Goal: Task Accomplishment & Management: Manage account settings

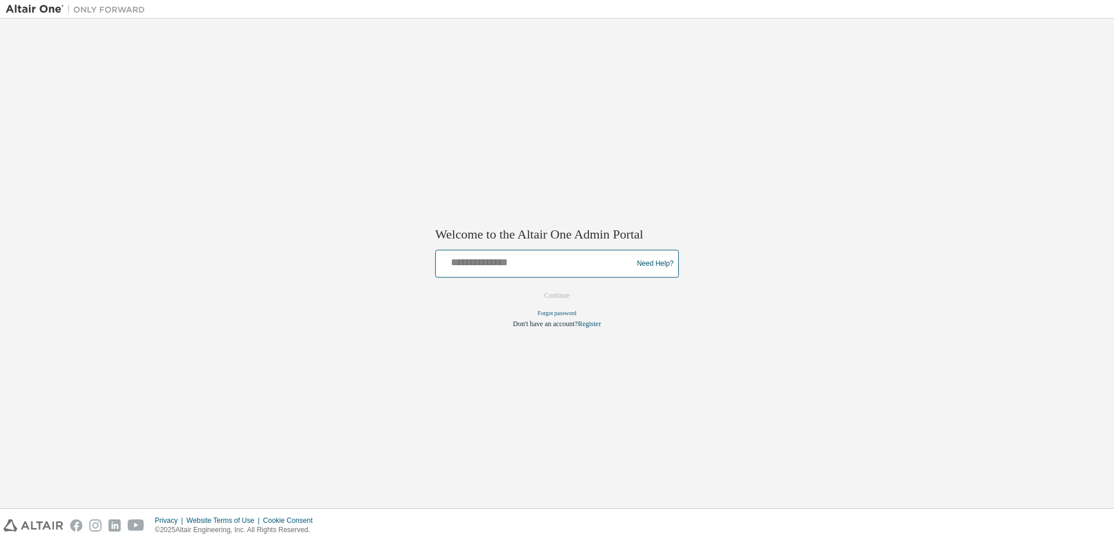
click at [535, 266] on input "text" at bounding box center [535, 261] width 191 height 17
type input "**********"
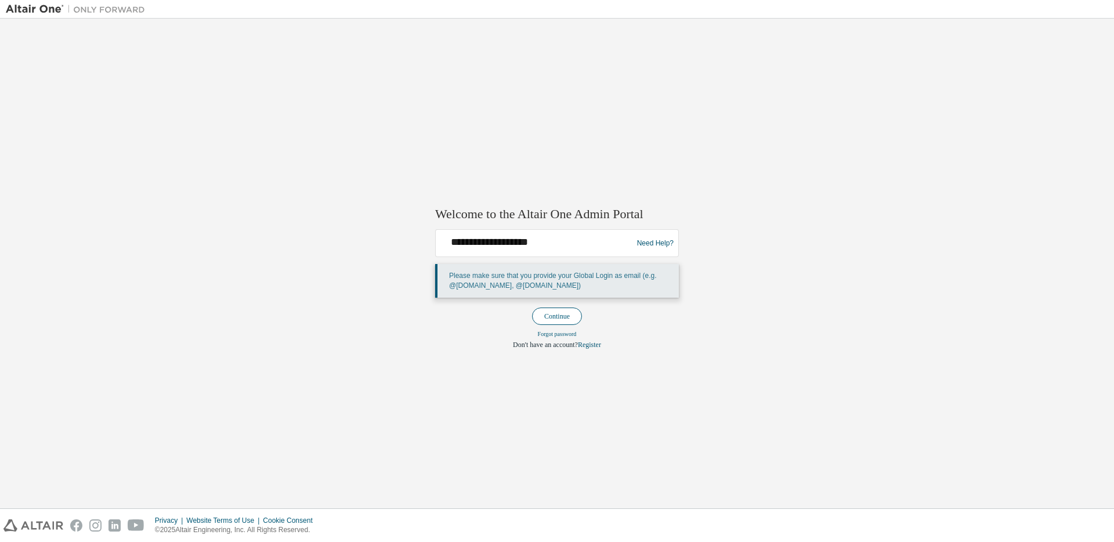
click at [557, 314] on button "Continue" at bounding box center [557, 316] width 50 height 17
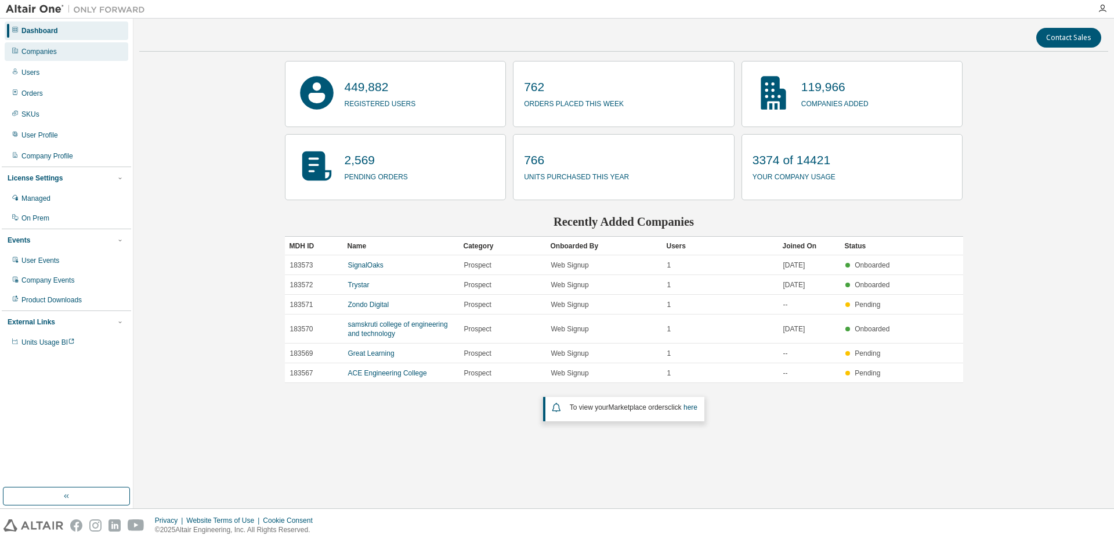
click at [63, 56] on div "Companies" at bounding box center [67, 51] width 124 height 19
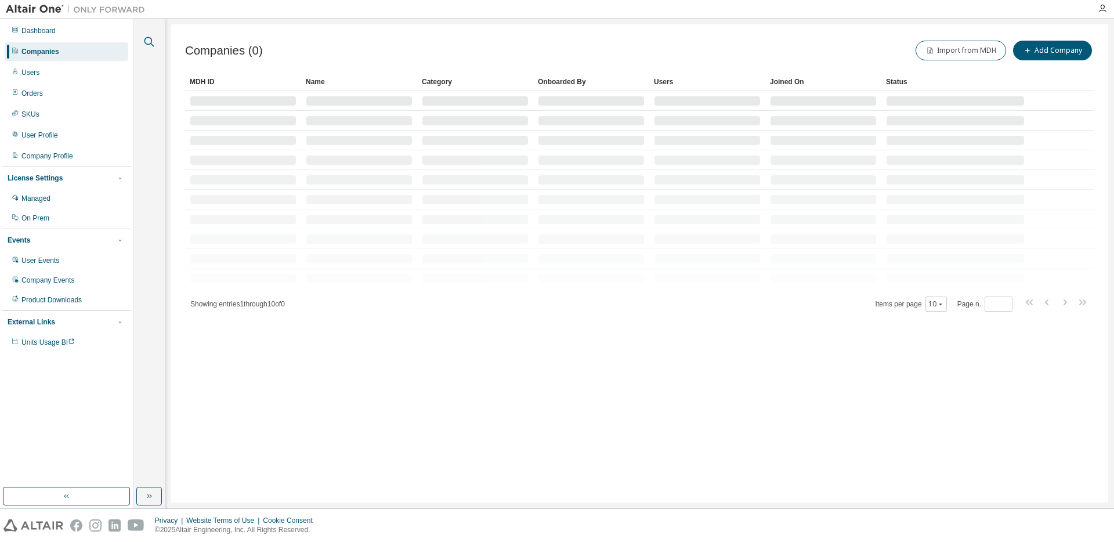
click at [149, 41] on icon "button" at bounding box center [149, 42] width 14 height 14
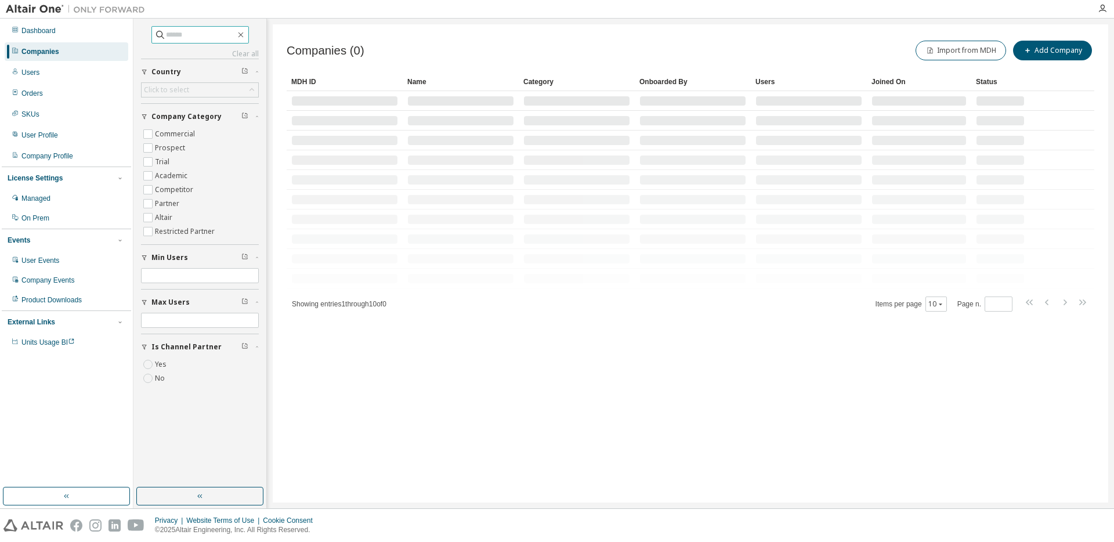
click at [191, 39] on input "text" at bounding box center [201, 35] width 70 height 12
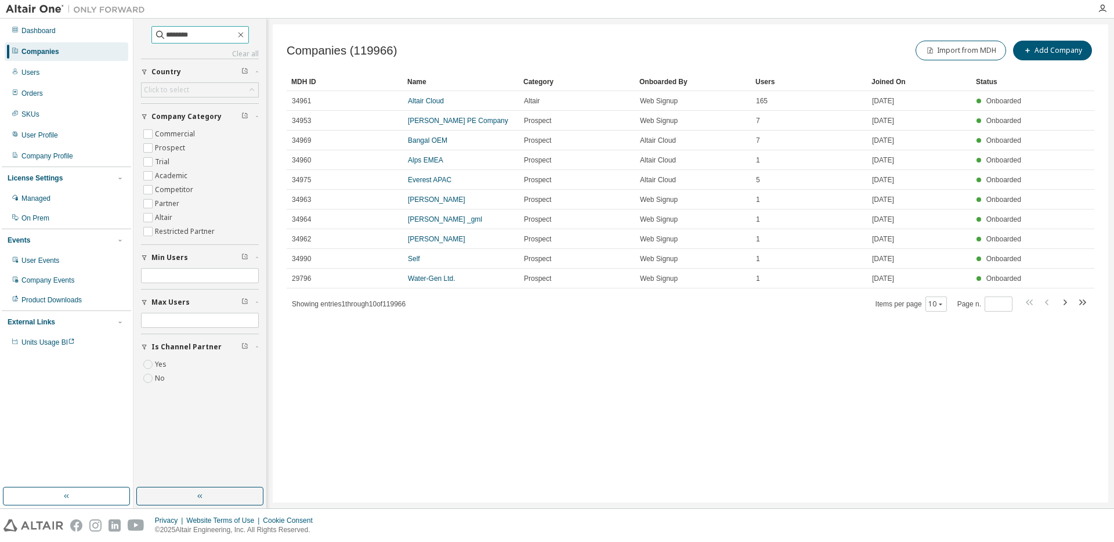
type input "********"
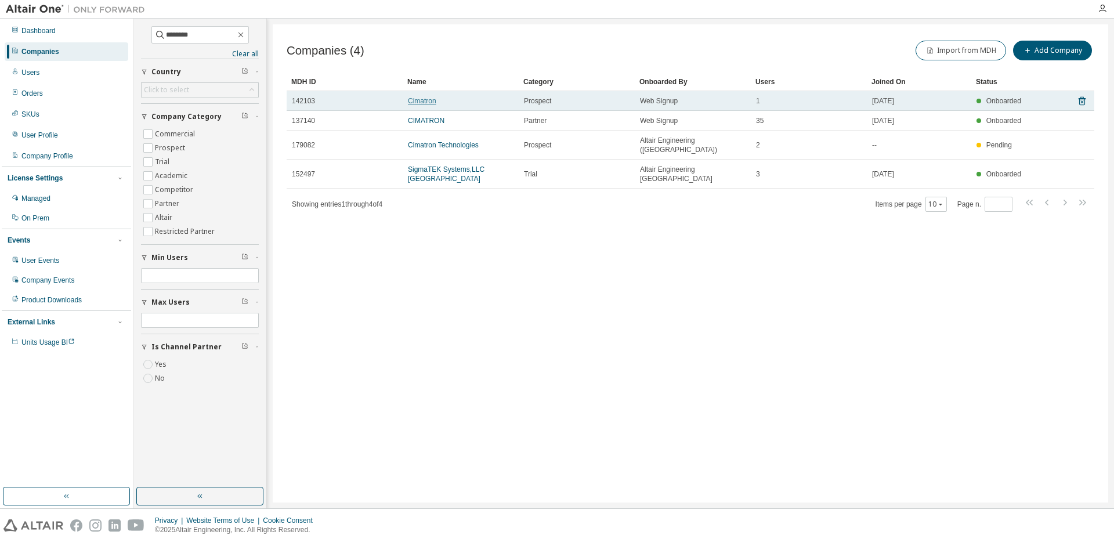
click at [428, 99] on link "Cimatron" at bounding box center [422, 101] width 28 height 8
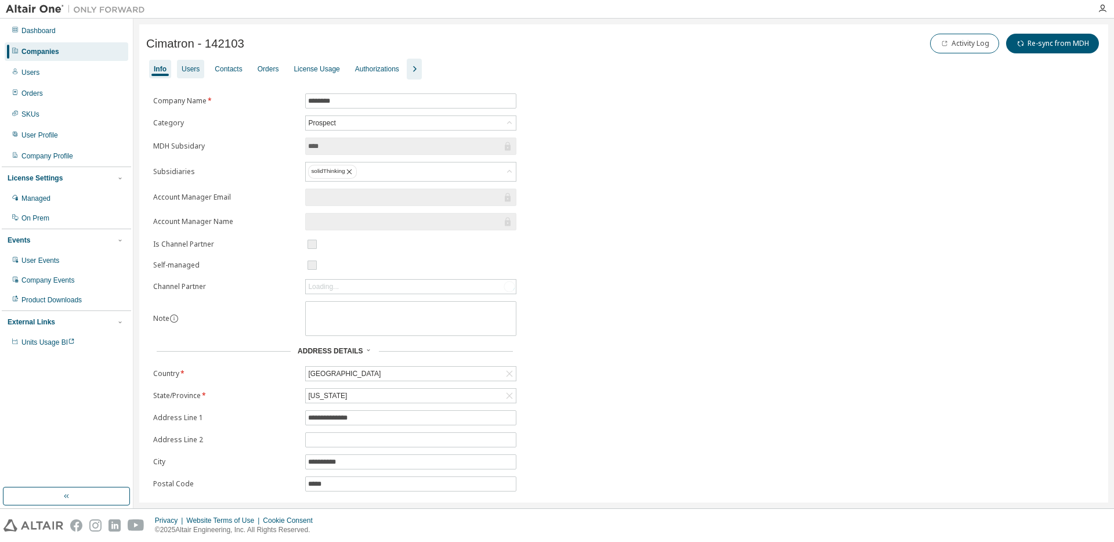
click at [193, 77] on div "Users" at bounding box center [190, 69] width 27 height 19
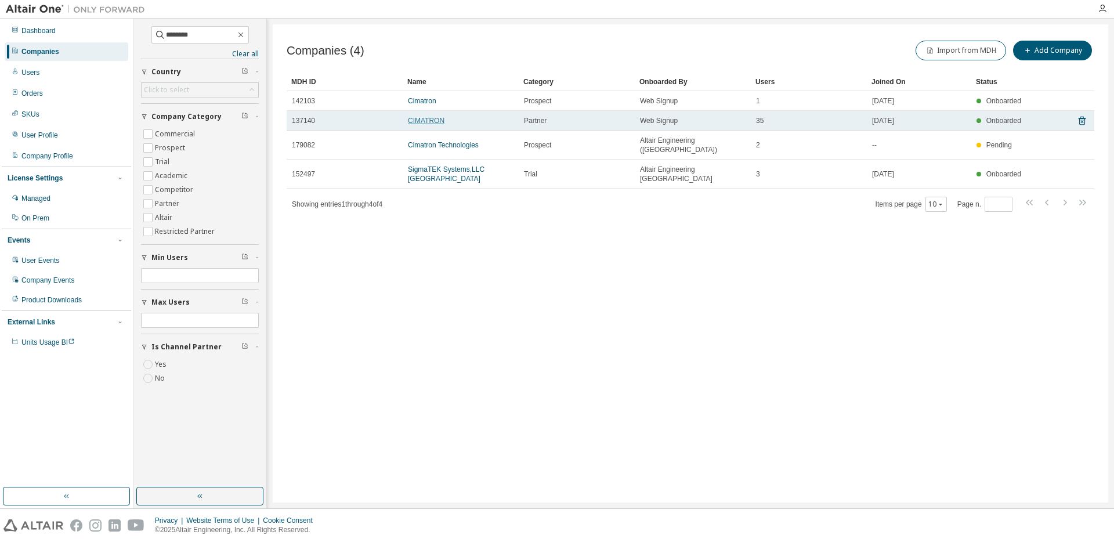
click at [431, 118] on link "CIMATRON" at bounding box center [426, 121] width 37 height 8
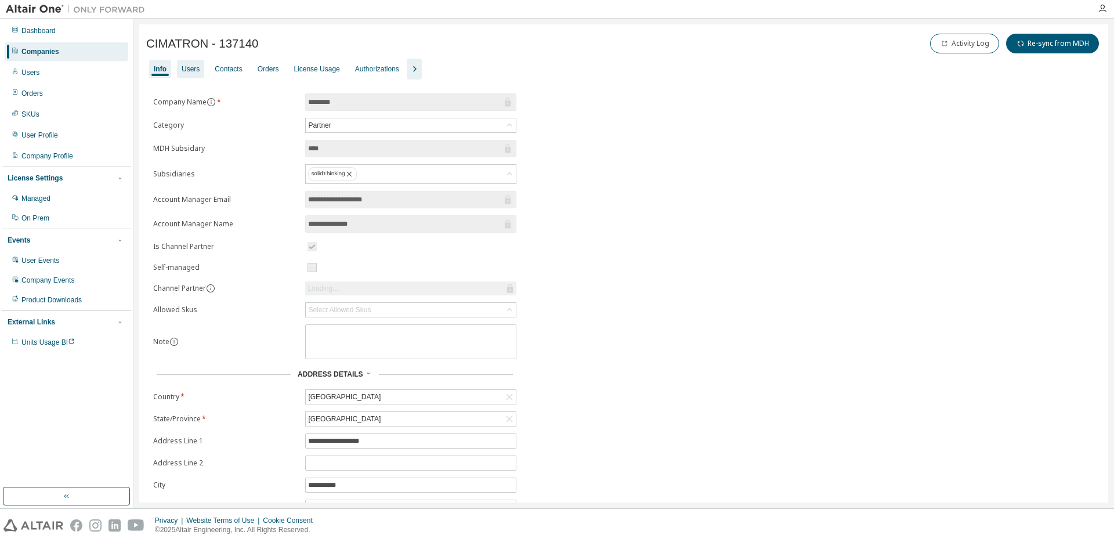
click at [194, 70] on div "Users" at bounding box center [191, 68] width 18 height 9
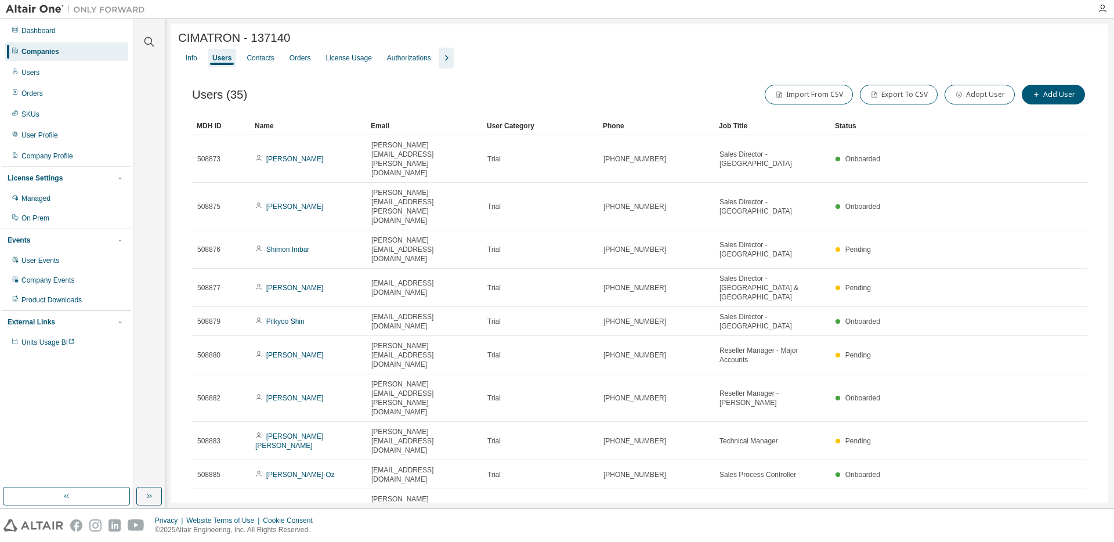
click at [310, 128] on div "Name" at bounding box center [308, 126] width 107 height 19
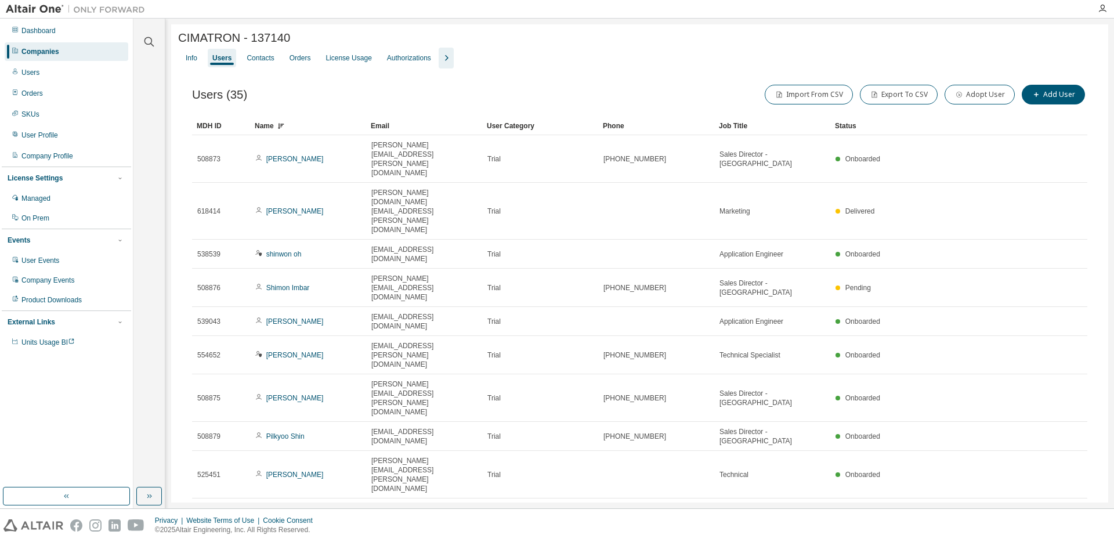
click at [326, 132] on div "Name" at bounding box center [308, 126] width 107 height 19
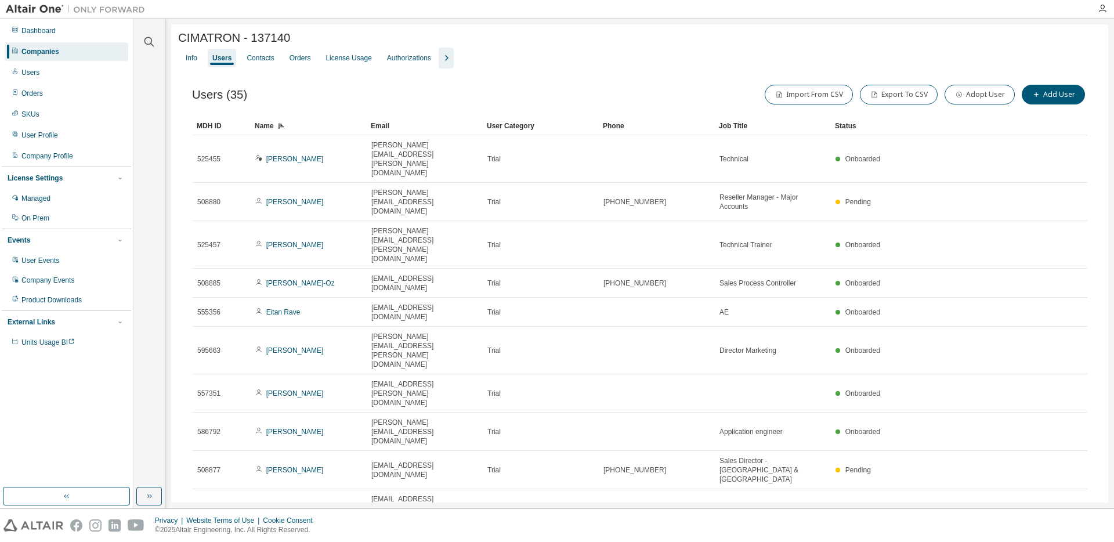
click at [1062, 534] on icon "button" at bounding box center [1058, 541] width 14 height 14
type input "*"
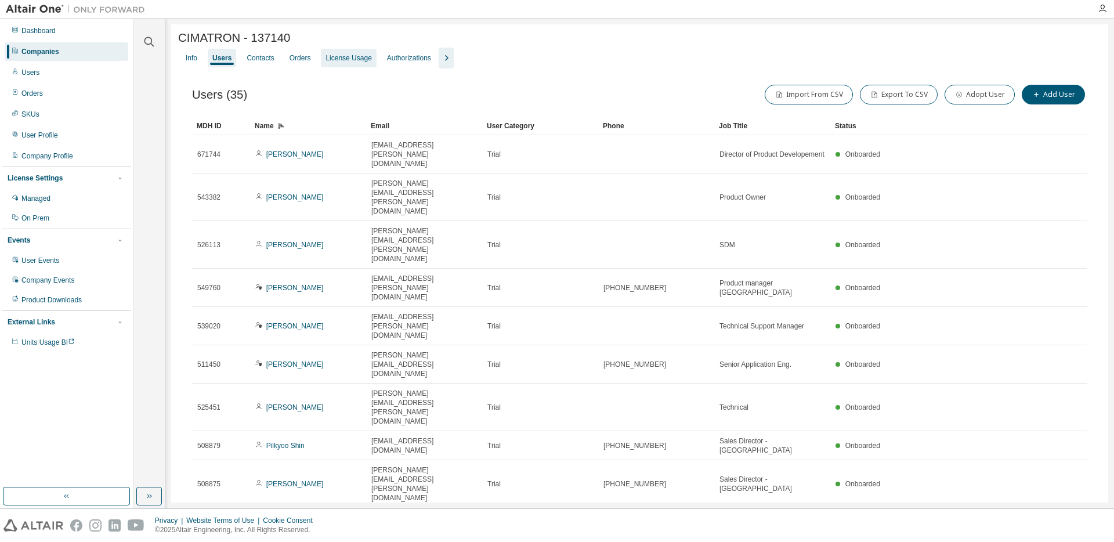
click at [352, 56] on div "License Usage" at bounding box center [348, 57] width 46 height 9
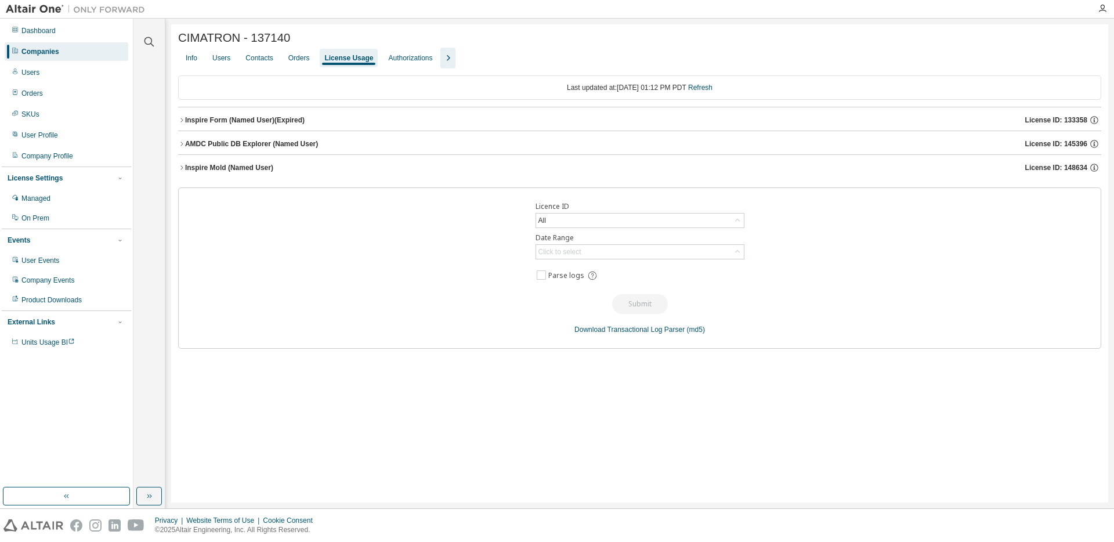
click at [186, 122] on div "Inspire Form (Named User) (Expired)" at bounding box center [245, 119] width 120 height 9
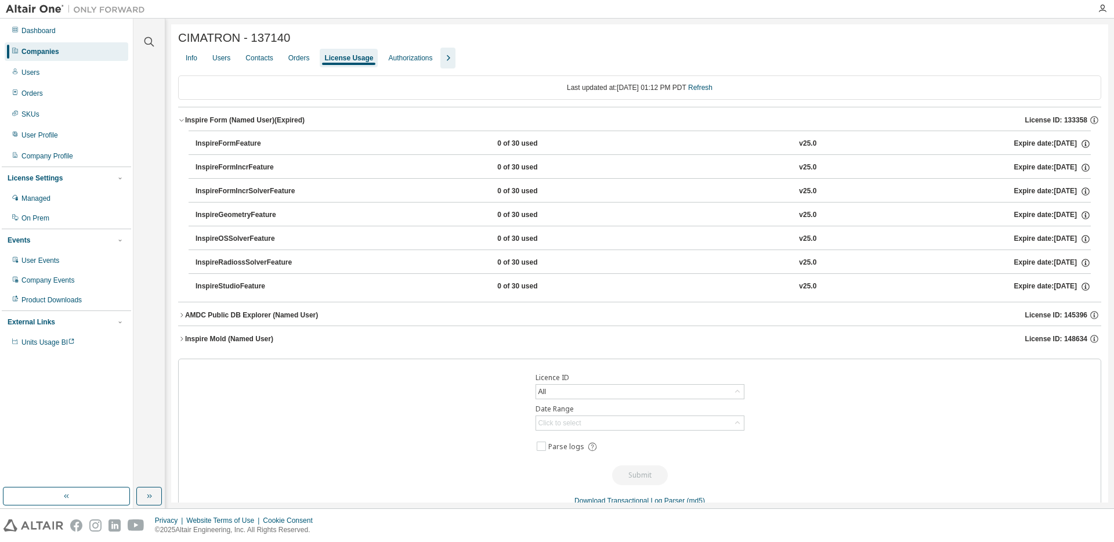
click at [179, 122] on icon "button" at bounding box center [181, 120] width 7 height 7
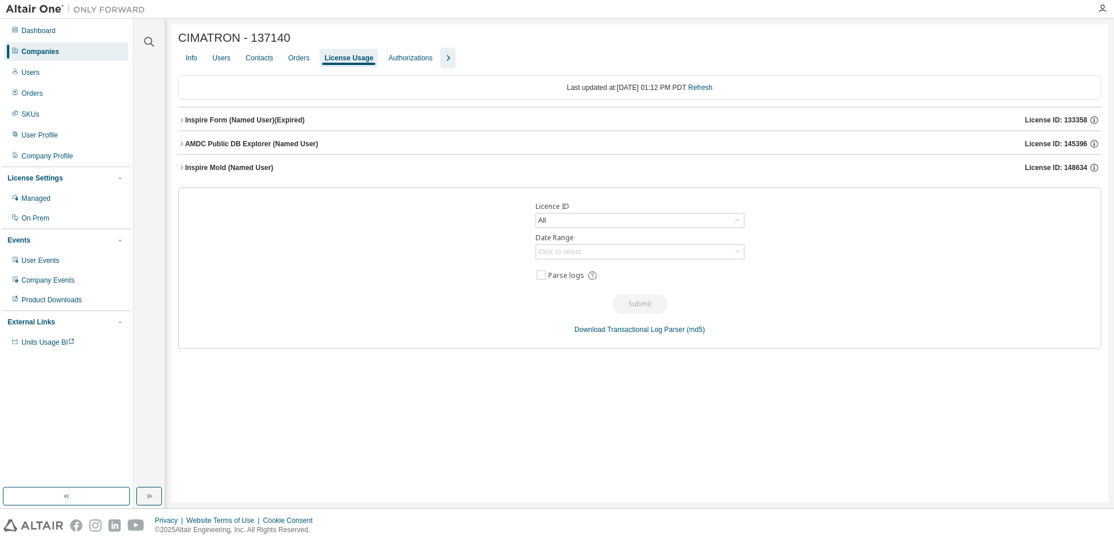
click at [182, 169] on icon "button" at bounding box center [181, 167] width 2 height 4
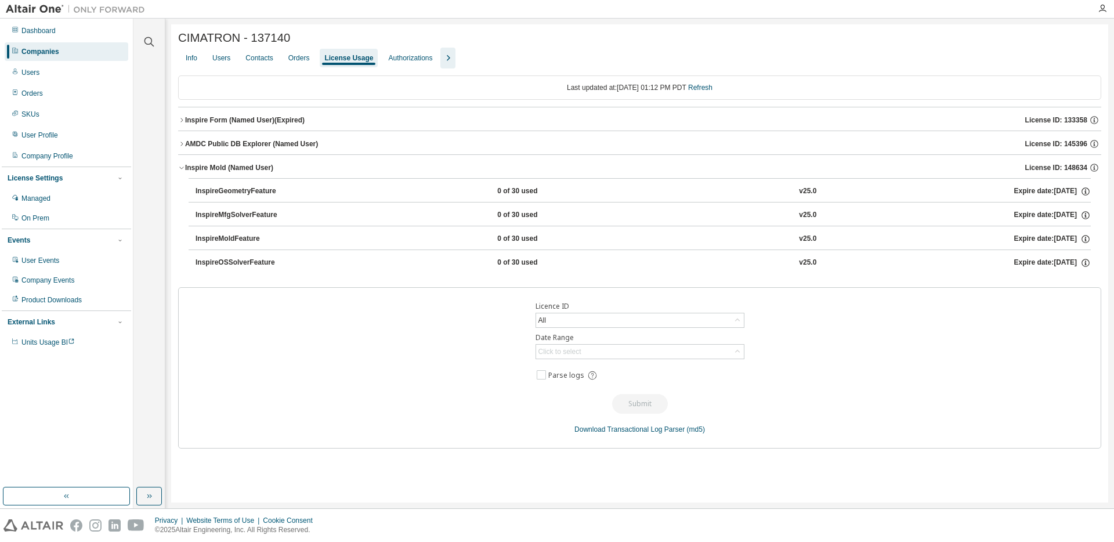
click at [182, 169] on icon "button" at bounding box center [181, 168] width 4 height 2
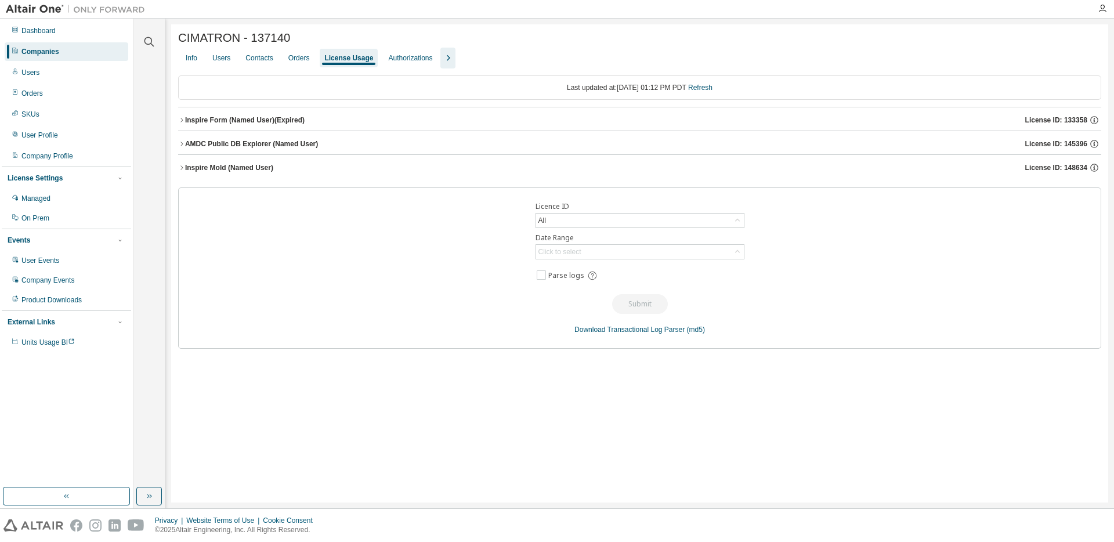
click at [177, 119] on div "CIMATRON - 137140 Clear Load Save Save As Field Operator Value Select filter Se…" at bounding box center [639, 263] width 937 height 478
click at [182, 119] on icon "button" at bounding box center [181, 120] width 7 height 7
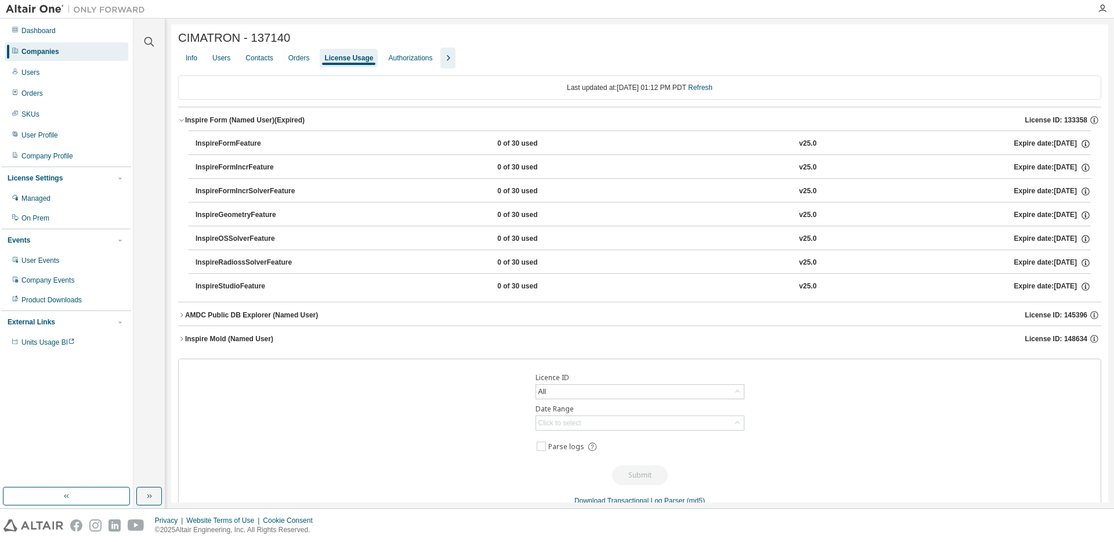
click at [182, 119] on icon "button" at bounding box center [181, 120] width 7 height 7
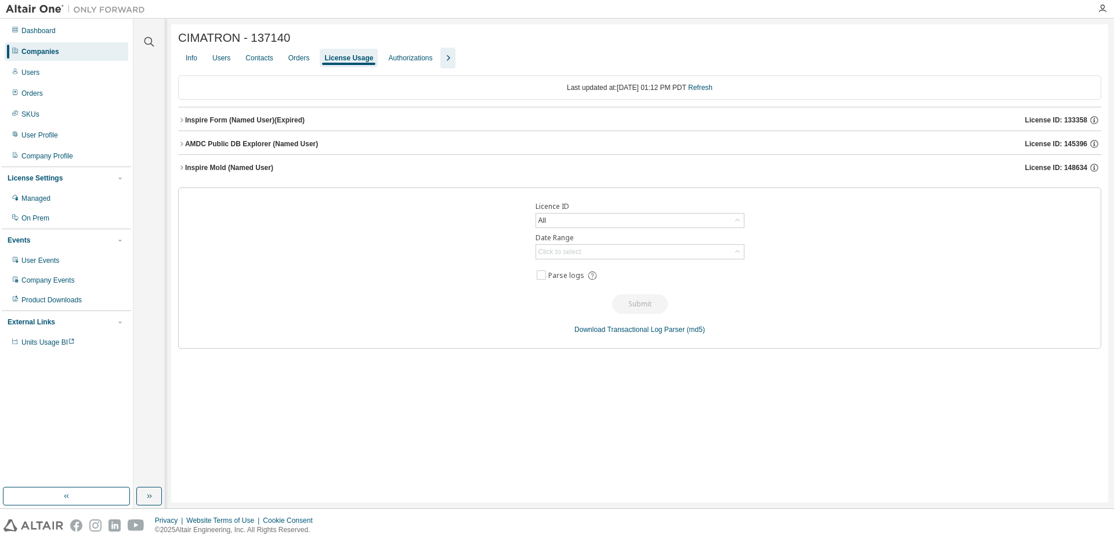
click at [180, 144] on icon "button" at bounding box center [181, 143] width 7 height 7
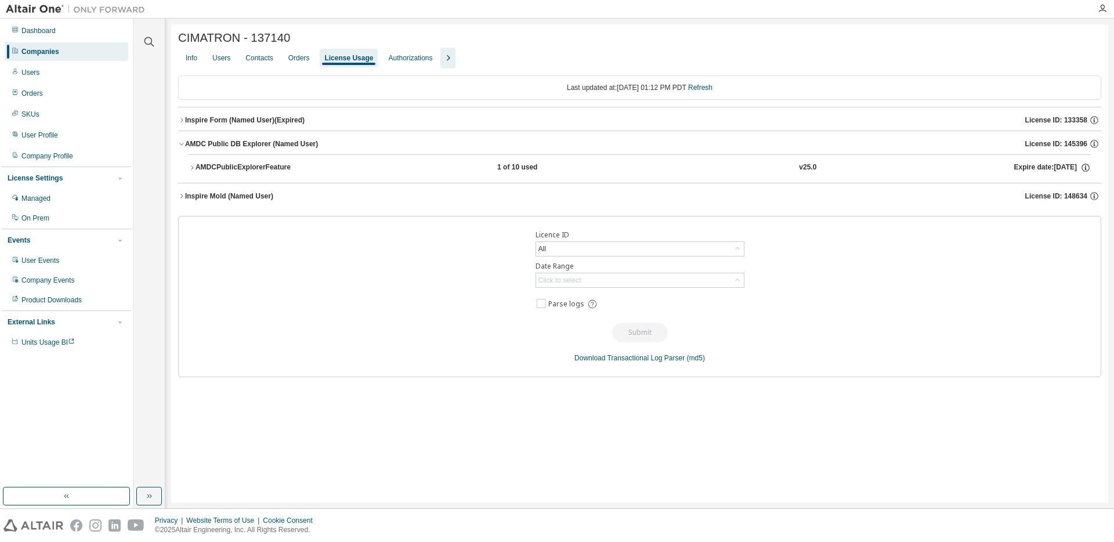
click at [183, 122] on icon "button" at bounding box center [181, 120] width 7 height 7
